Goal: Information Seeking & Learning: Find specific fact

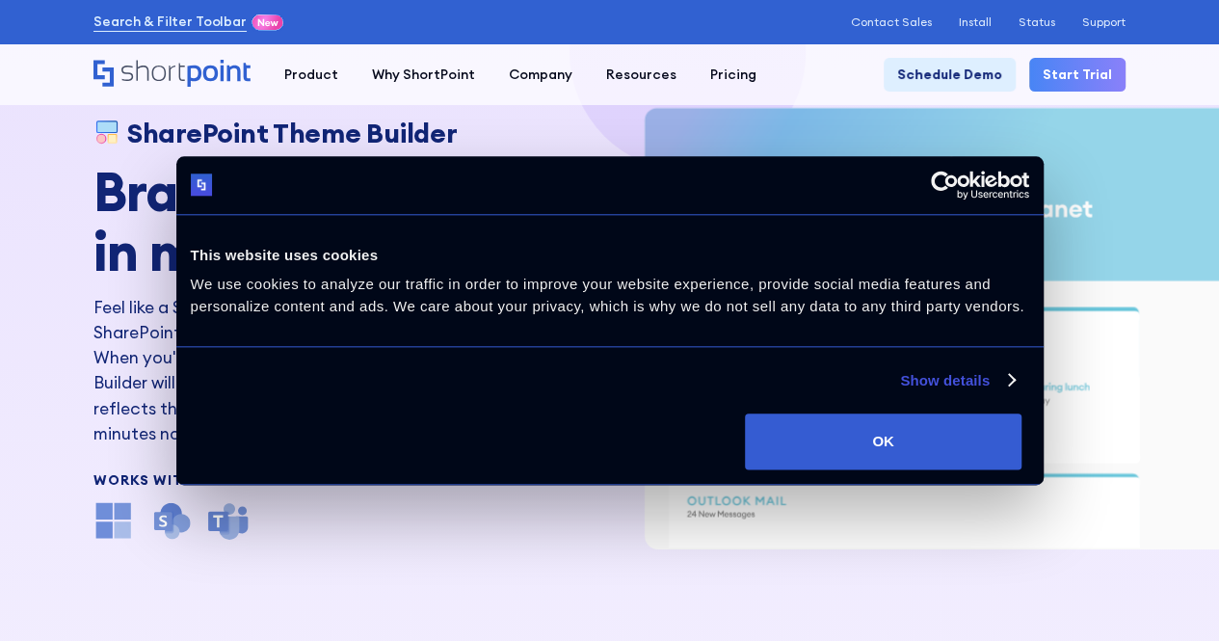
scroll to position [96, 0]
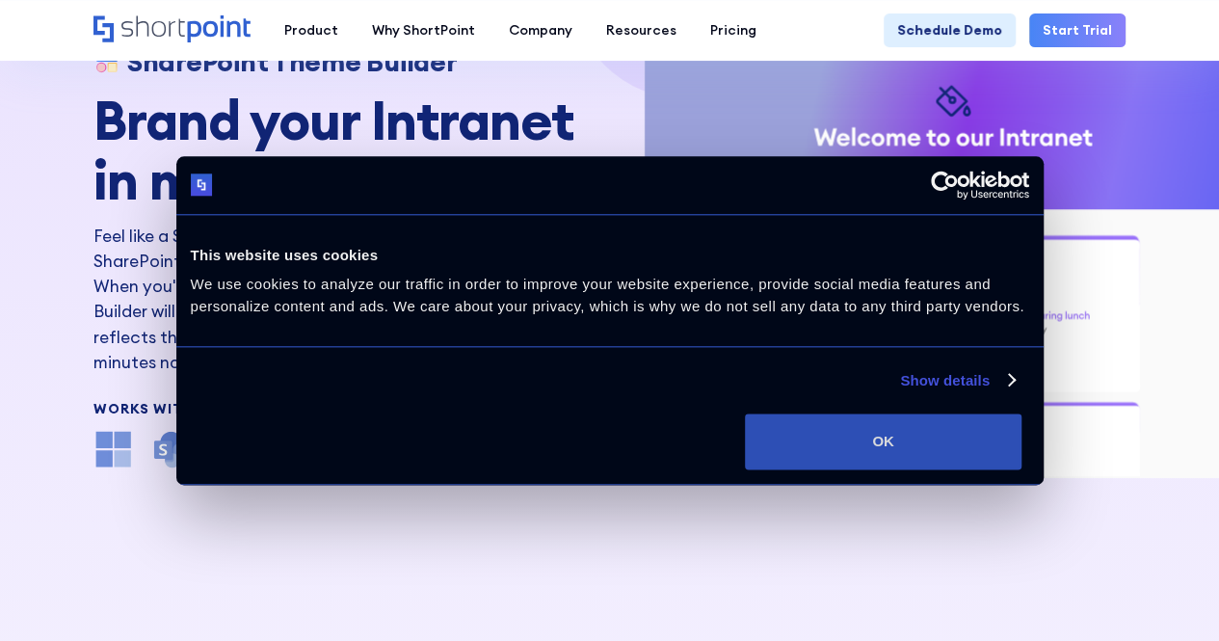
click at [999, 469] on button "OK" at bounding box center [883, 441] width 277 height 56
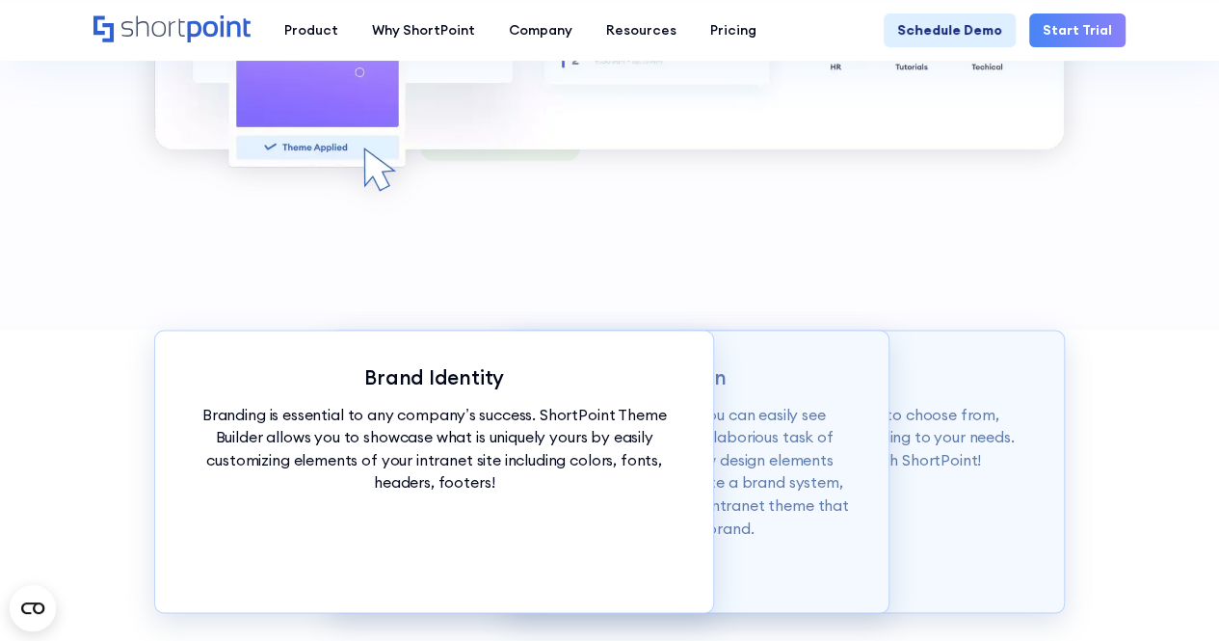
scroll to position [1542, 0]
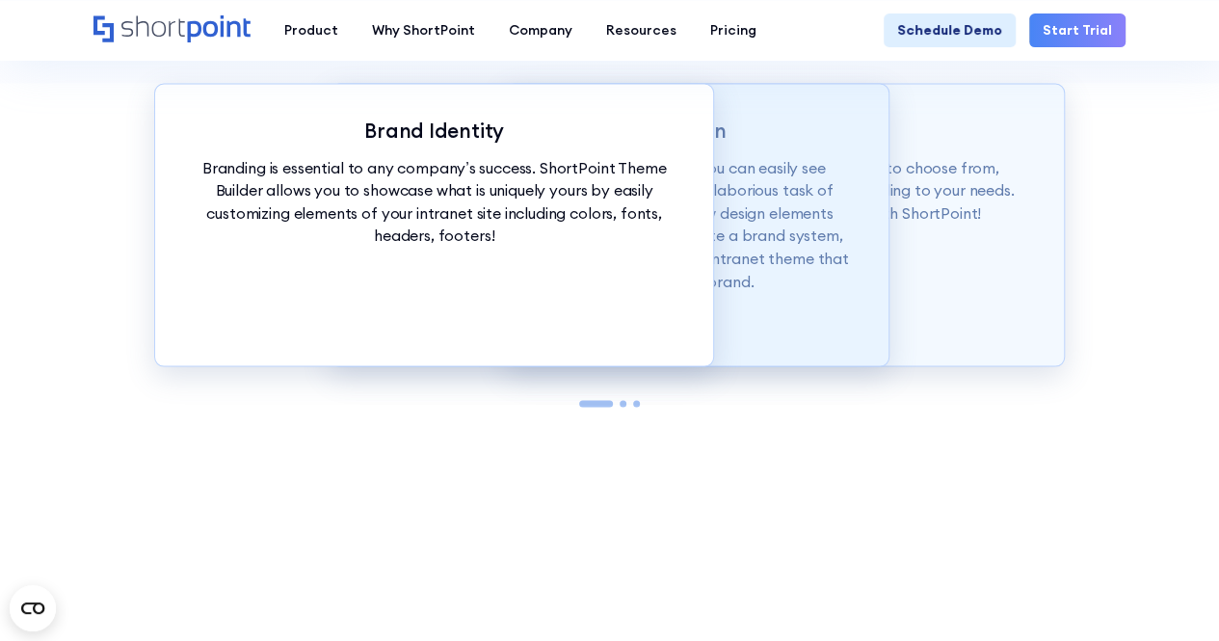
scroll to position [1927, 0]
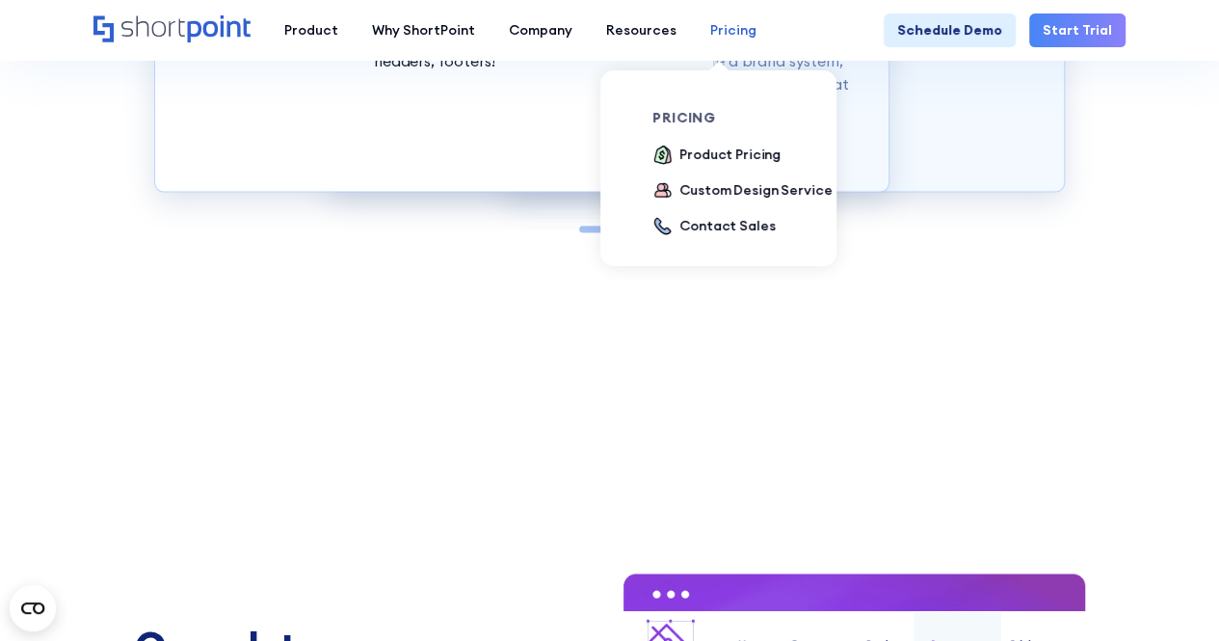
click at [737, 27] on div "Pricing" at bounding box center [733, 30] width 46 height 20
click at [691, 154] on div "Product Pricing" at bounding box center [729, 155] width 101 height 20
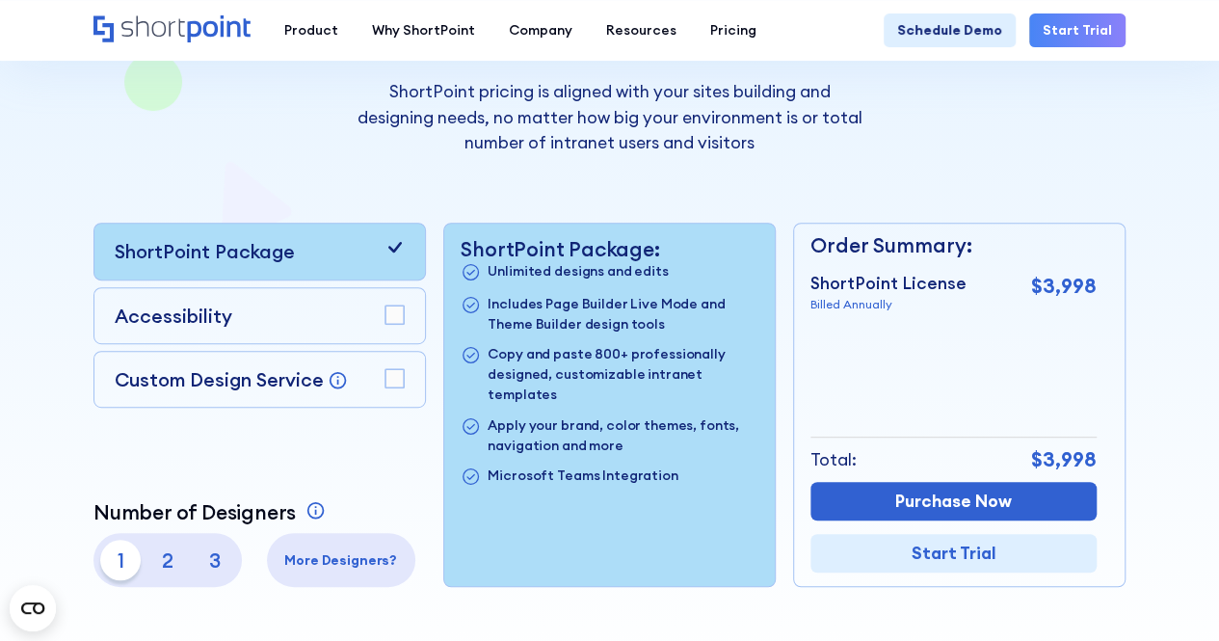
scroll to position [385, 0]
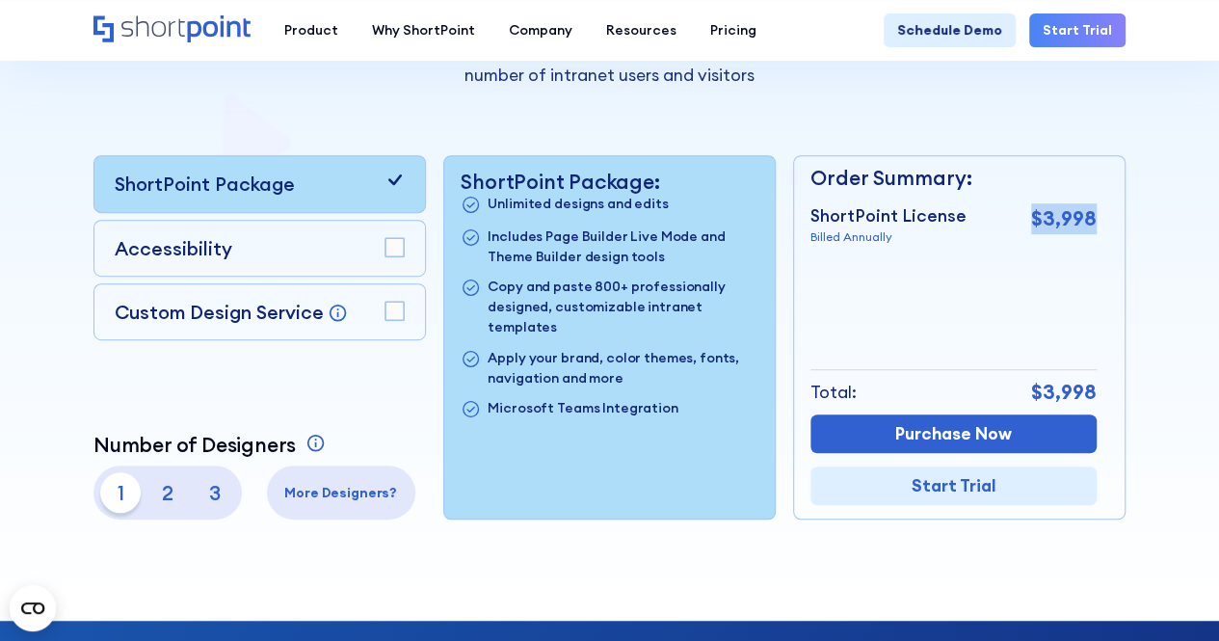
drag, startPoint x: 1097, startPoint y: 221, endPoint x: 1018, endPoint y: 225, distance: 79.1
click at [1018, 225] on div "ShortPoint License Billed Annually $3,998" at bounding box center [953, 224] width 286 height 43
copy p "$3,998"
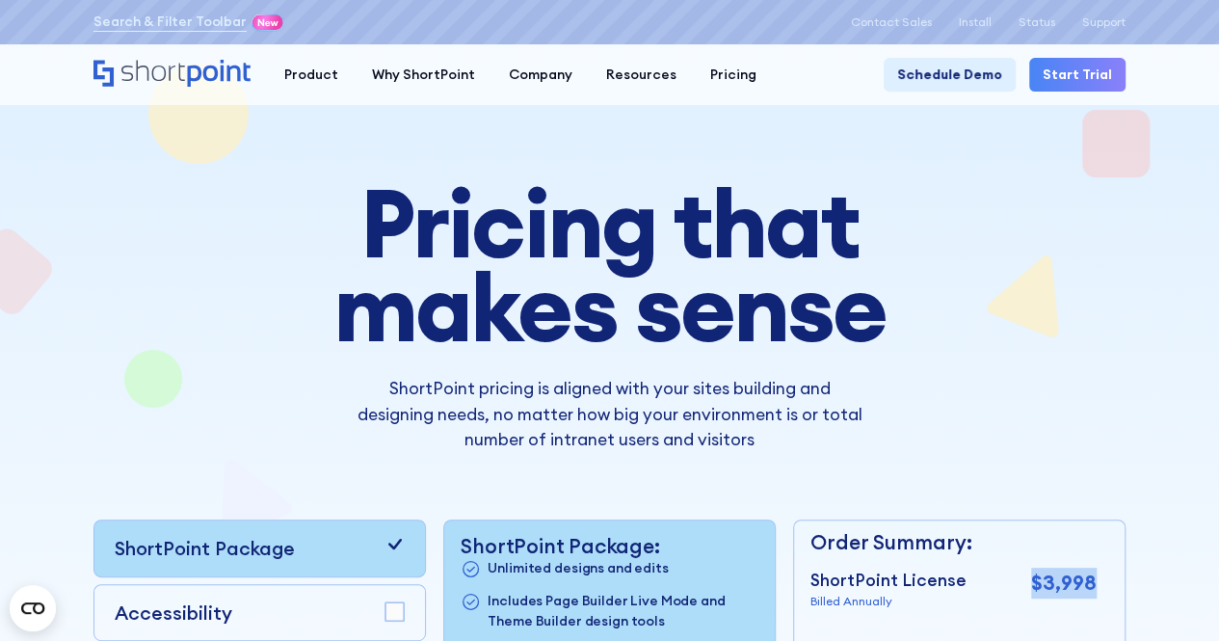
scroll to position [0, 0]
